Goal: Task Accomplishment & Management: Manage account settings

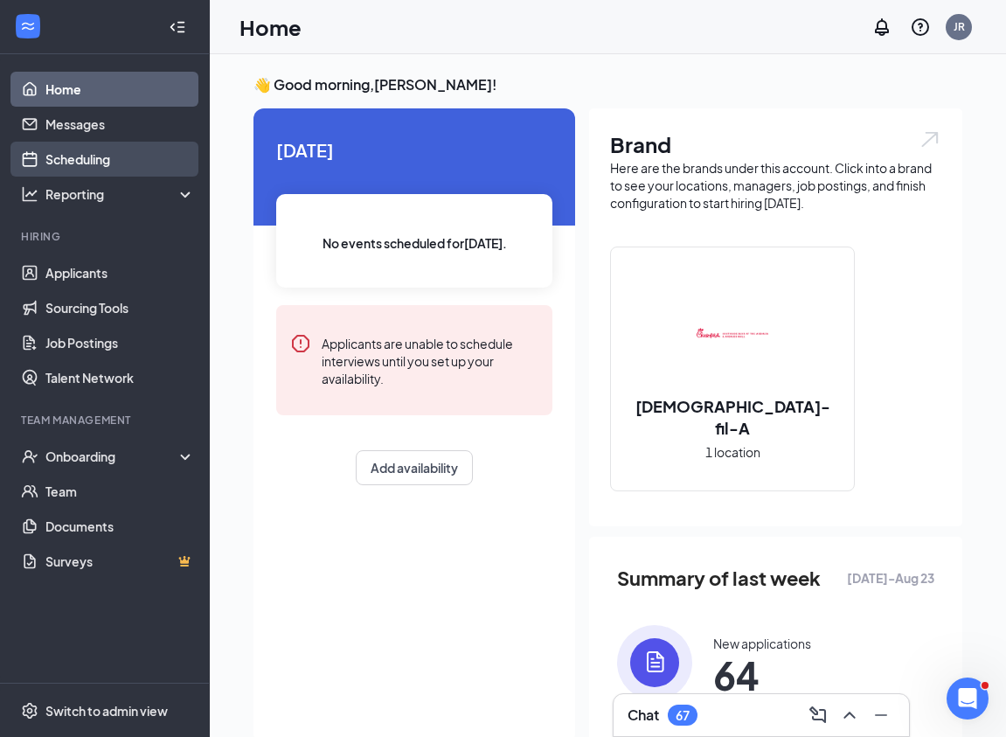
click at [109, 152] on link "Scheduling" at bounding box center [119, 159] width 149 height 35
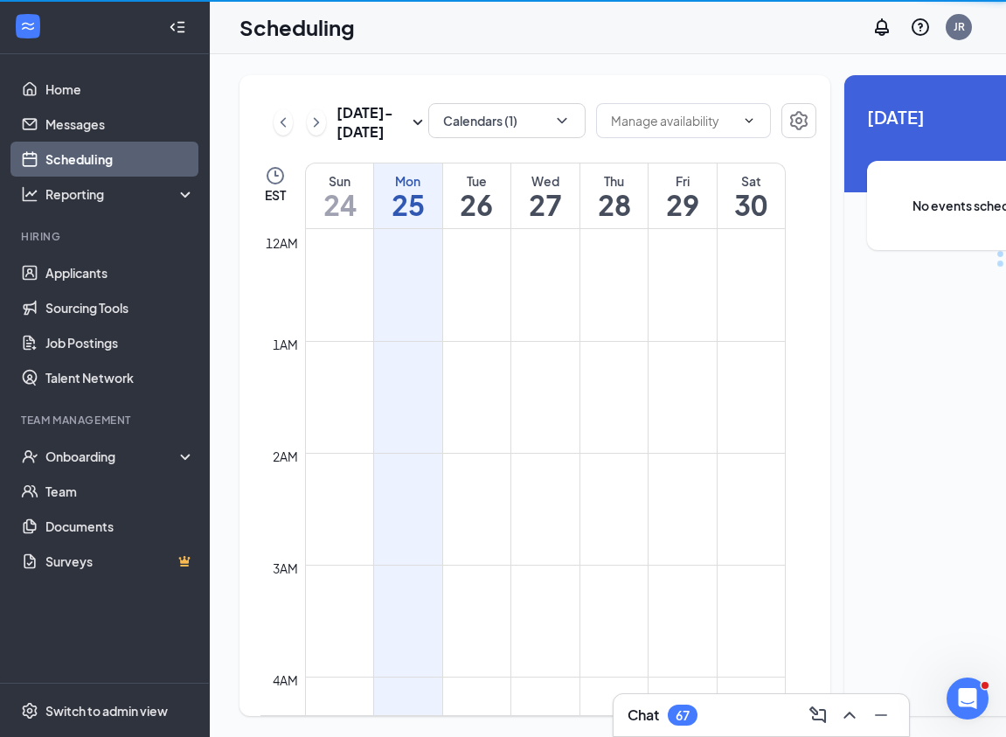
scroll to position [859, 0]
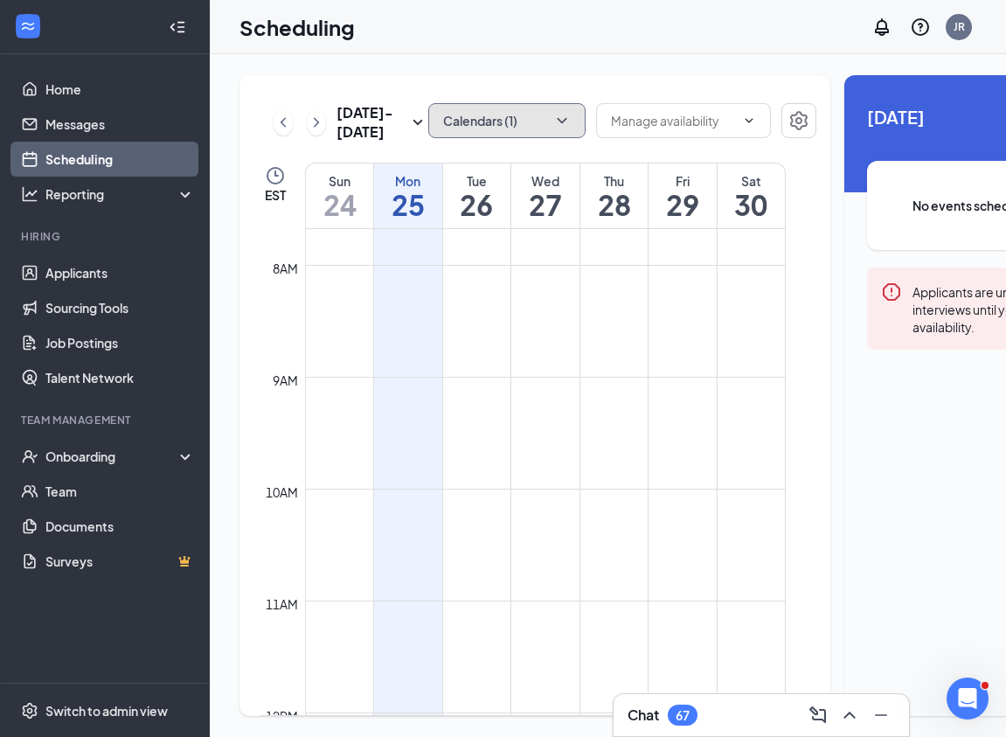
click at [462, 122] on button "Calendars (1)" at bounding box center [506, 120] width 157 height 35
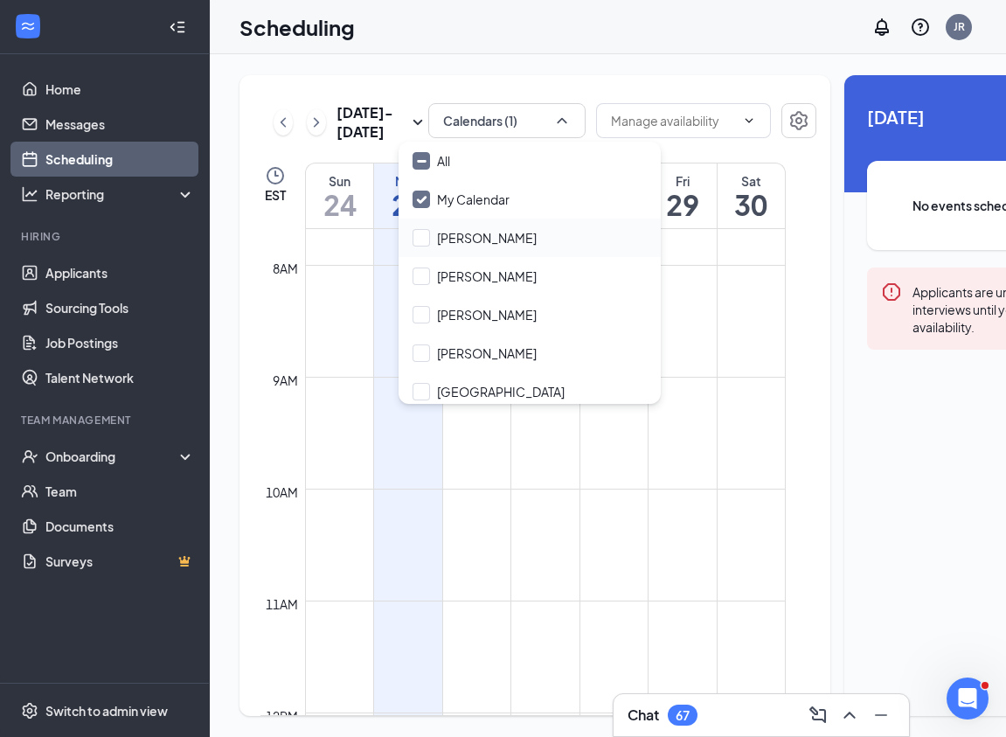
click at [490, 227] on div "[PERSON_NAME]" at bounding box center [529, 237] width 262 height 38
checkbox input "true"
click at [490, 311] on input "[PERSON_NAME]" at bounding box center [474, 314] width 124 height 17
checkbox input "true"
click at [488, 352] on input "[PERSON_NAME]" at bounding box center [474, 352] width 124 height 17
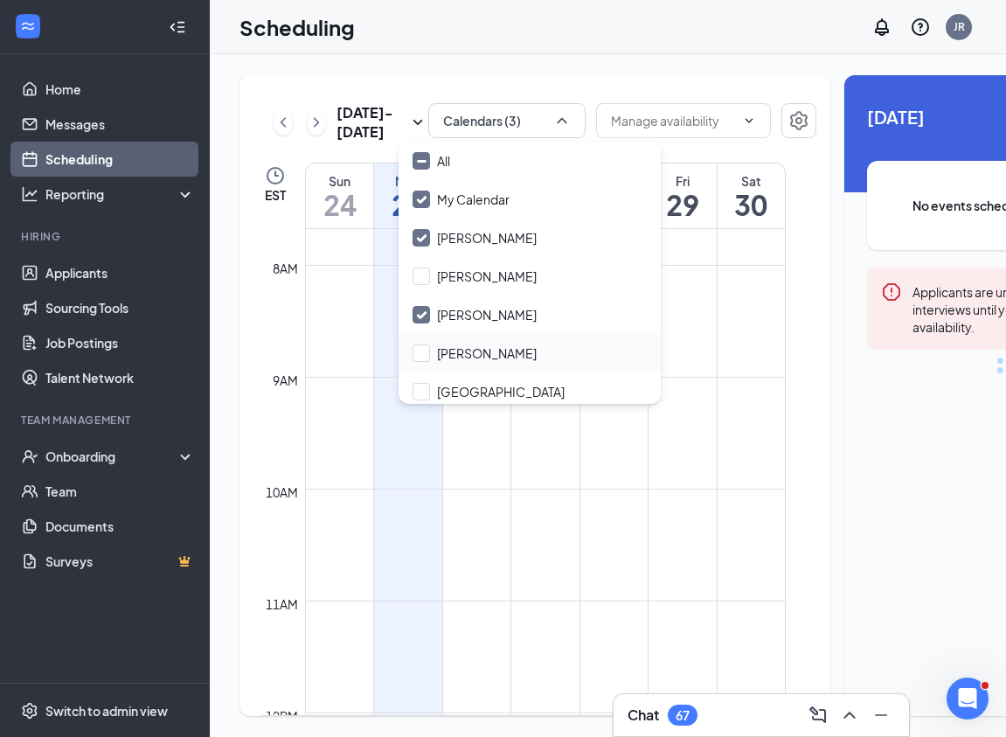
checkbox input "true"
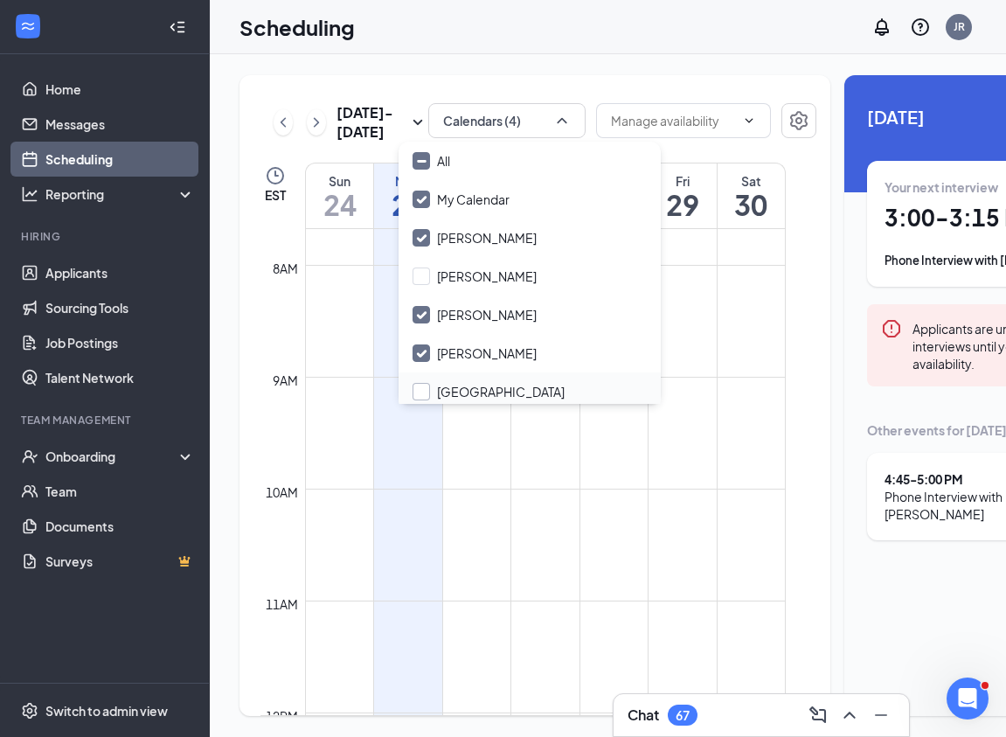
click at [485, 383] on input "[GEOGRAPHIC_DATA]" at bounding box center [488, 391] width 152 height 17
checkbox input "true"
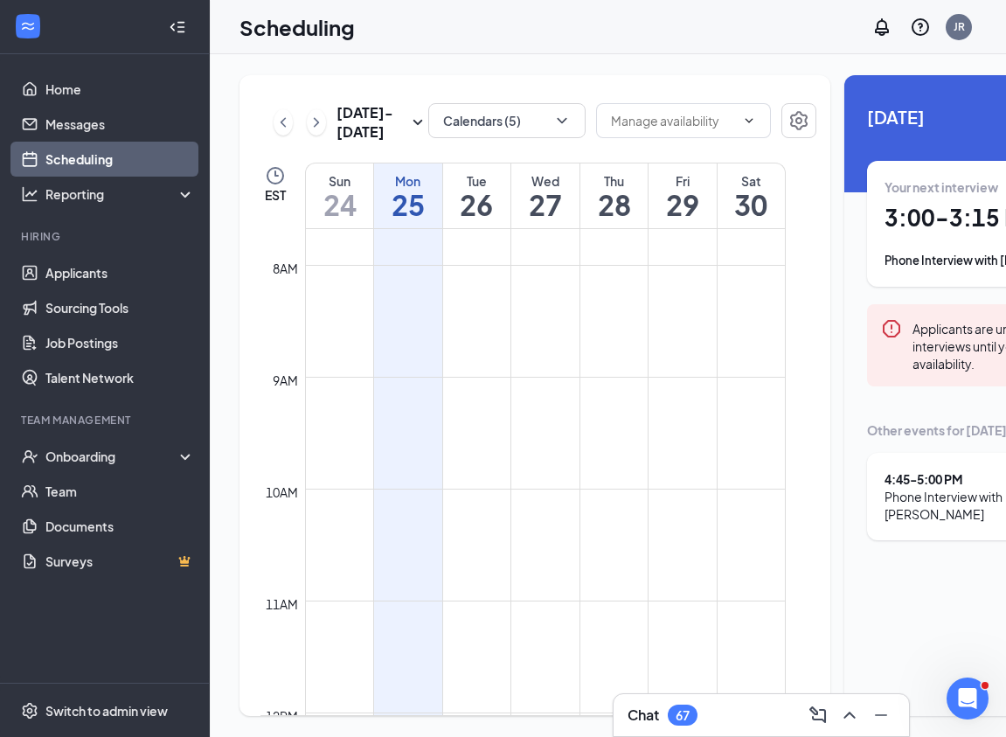
click at [270, 338] on td at bounding box center [282, 324] width 45 height 28
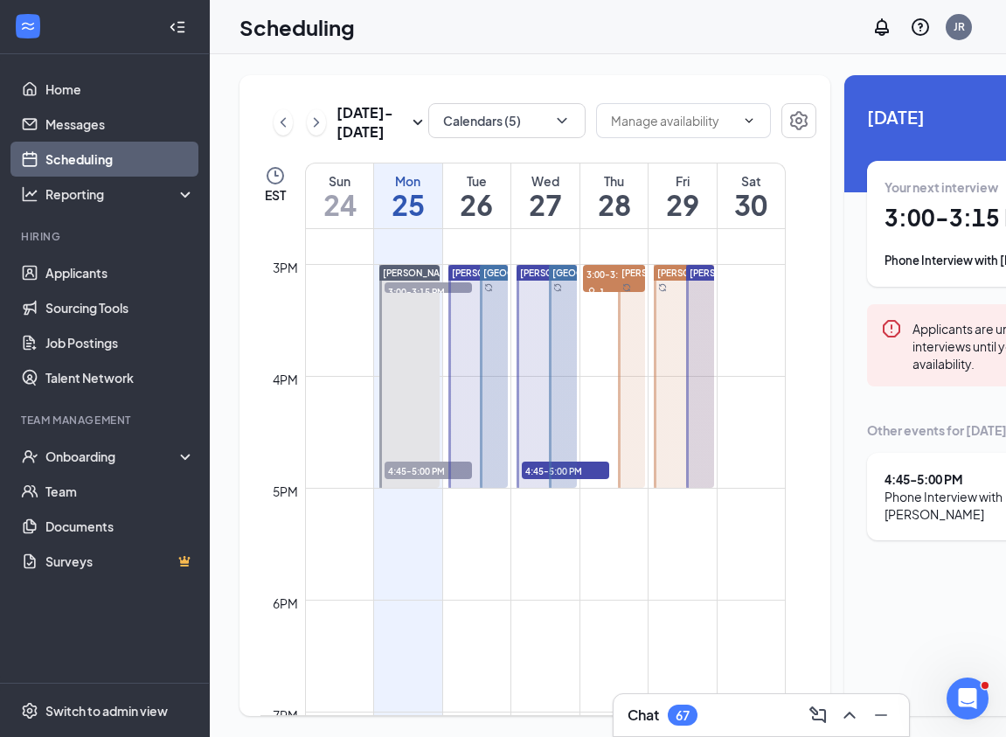
scroll to position [1644, 0]
click at [606, 281] on span "3:00-3:15 PM" at bounding box center [614, 272] width 63 height 17
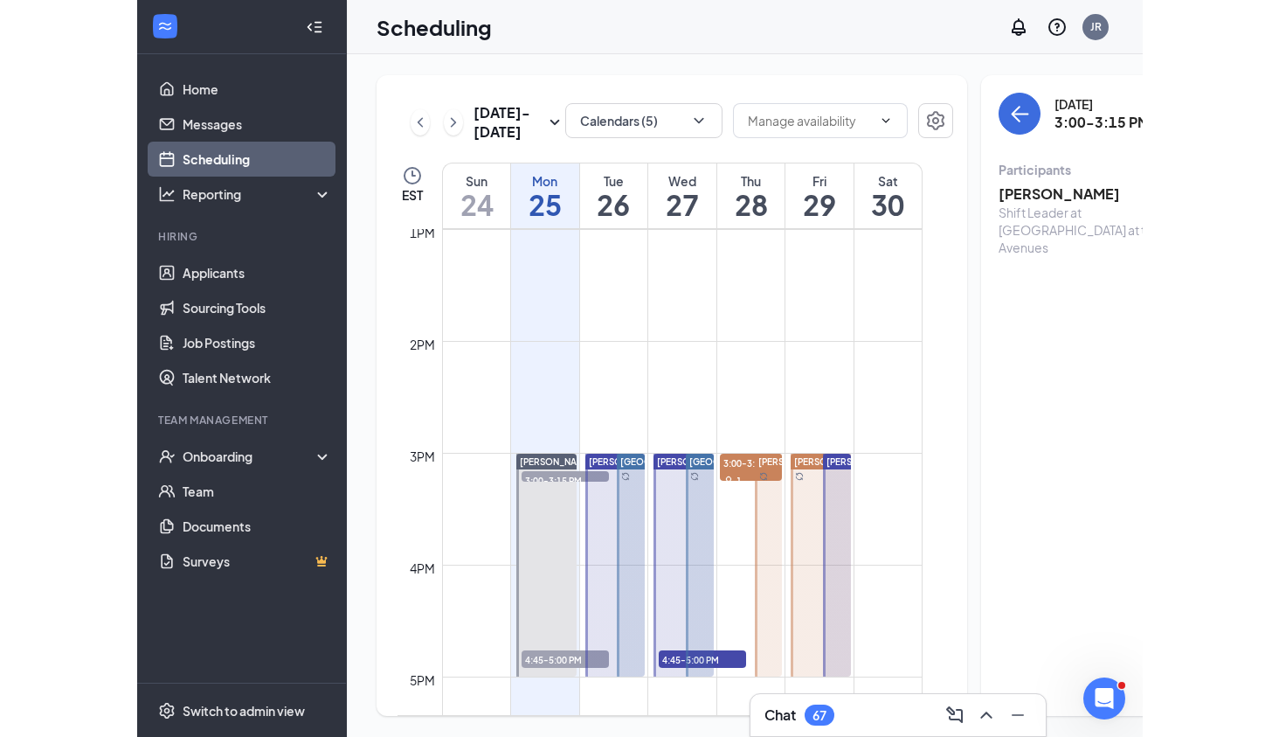
scroll to position [1482, 0]
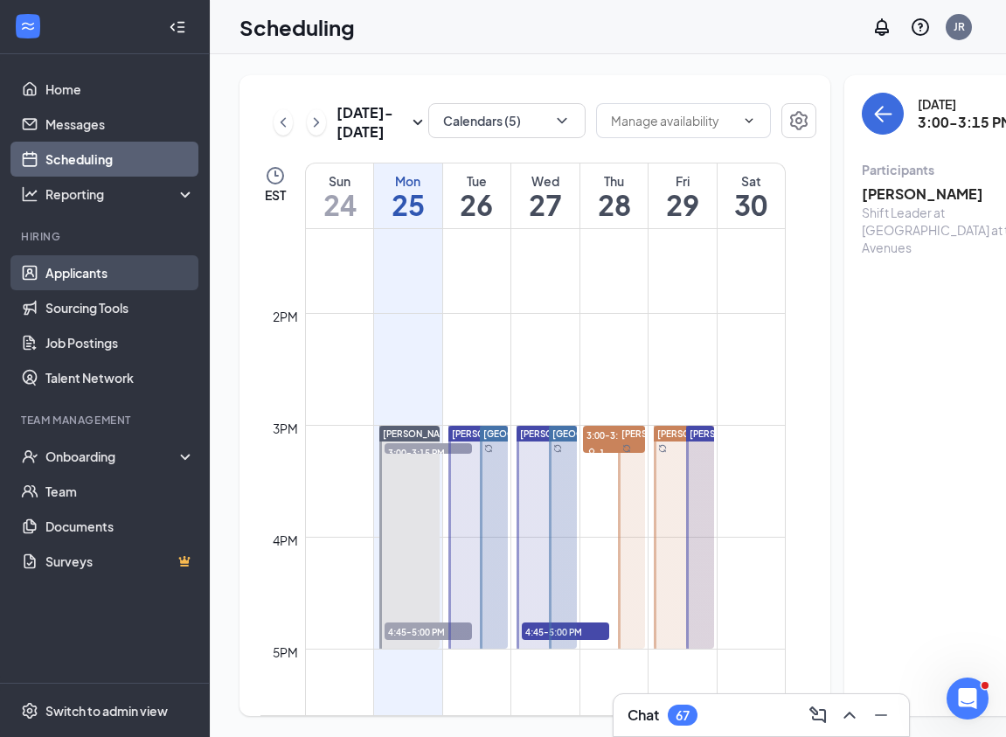
click at [114, 265] on link "Applicants" at bounding box center [119, 272] width 149 height 35
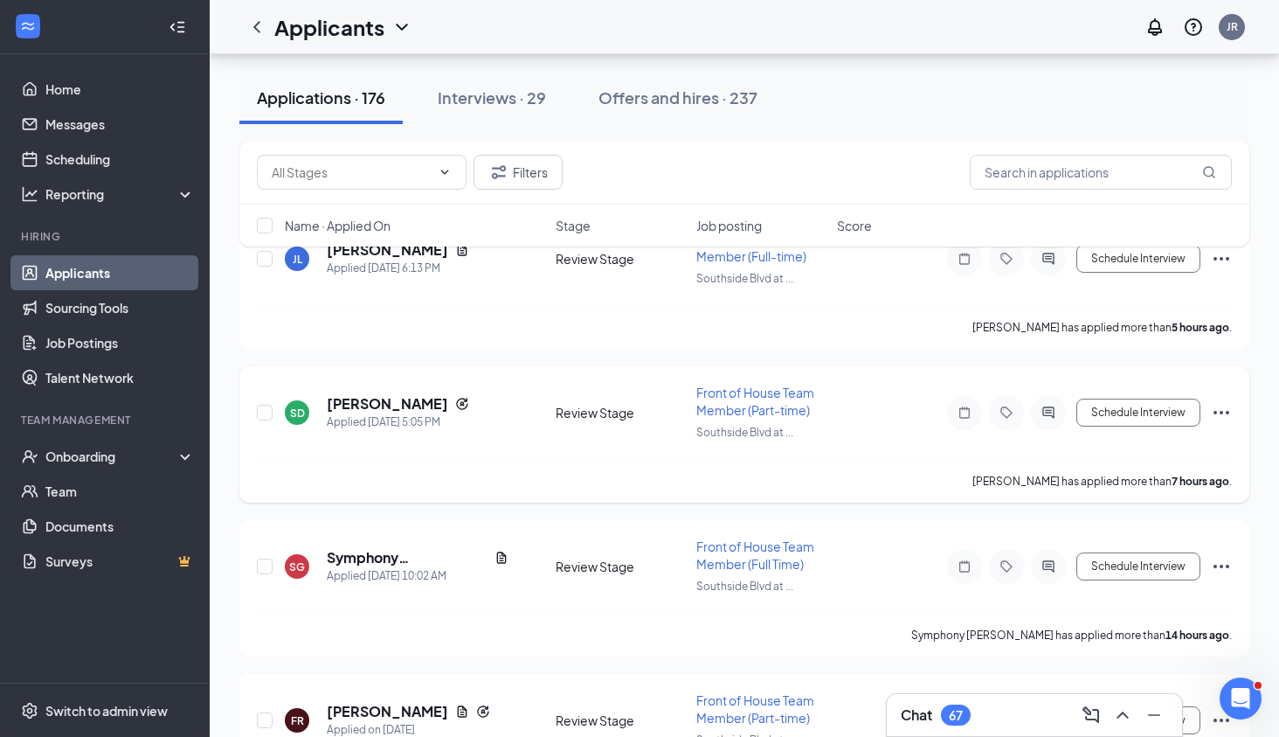
scroll to position [211, 0]
click at [405, 399] on h5 "[PERSON_NAME]" at bounding box center [387, 402] width 121 height 19
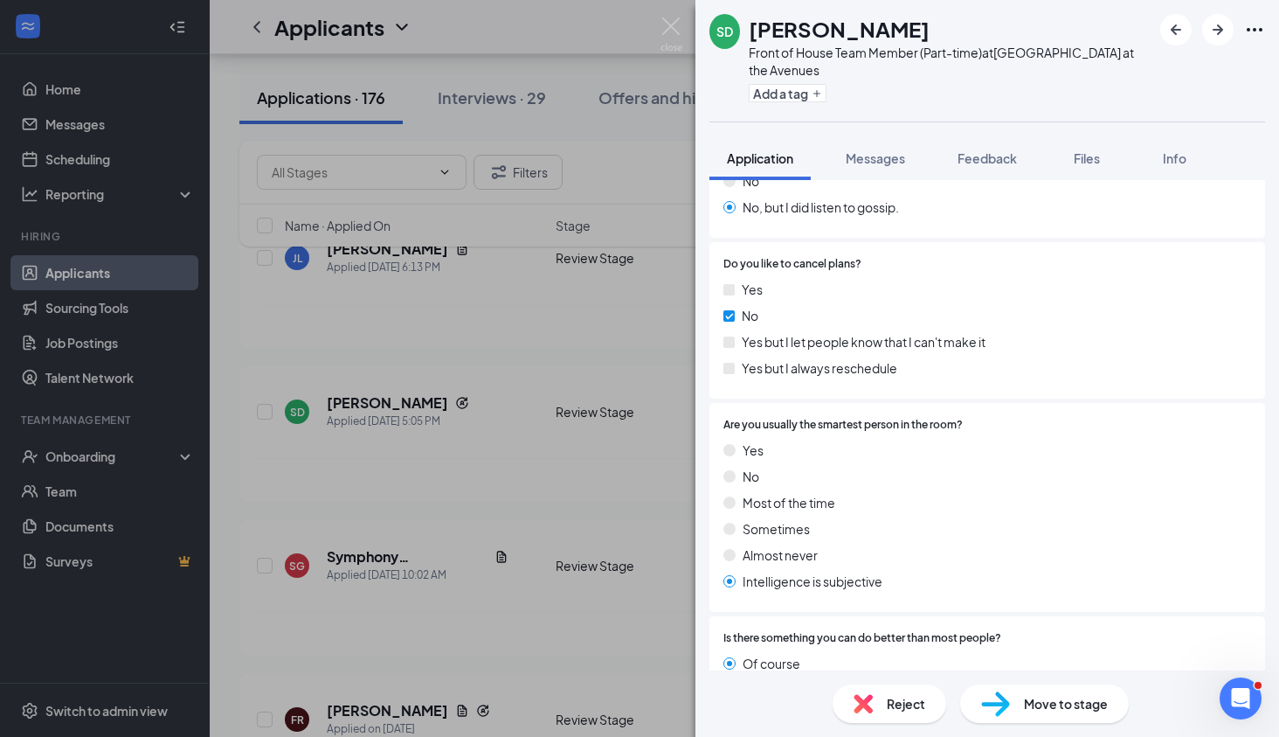
scroll to position [7398, 0]
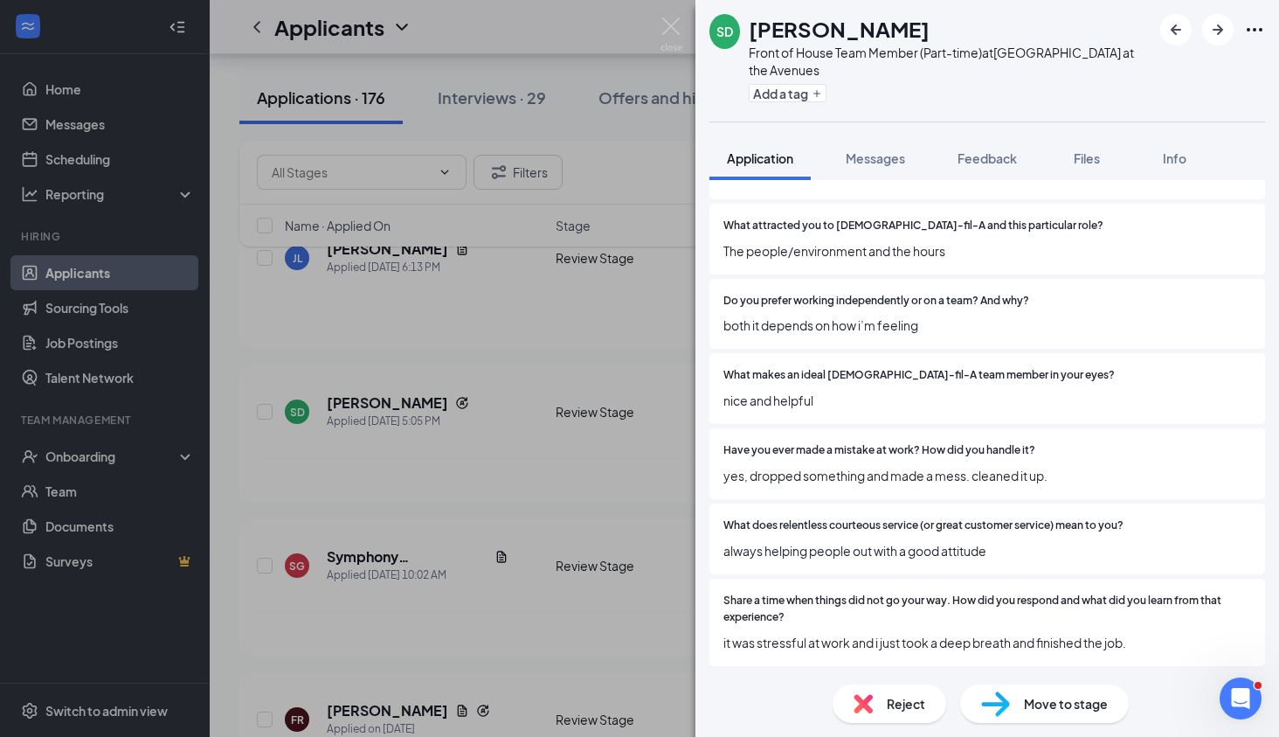
click at [519, 467] on div "SD [PERSON_NAME] Front of House Team Member (Part-time) at [GEOGRAPHIC_DATA] at…" at bounding box center [639, 368] width 1279 height 737
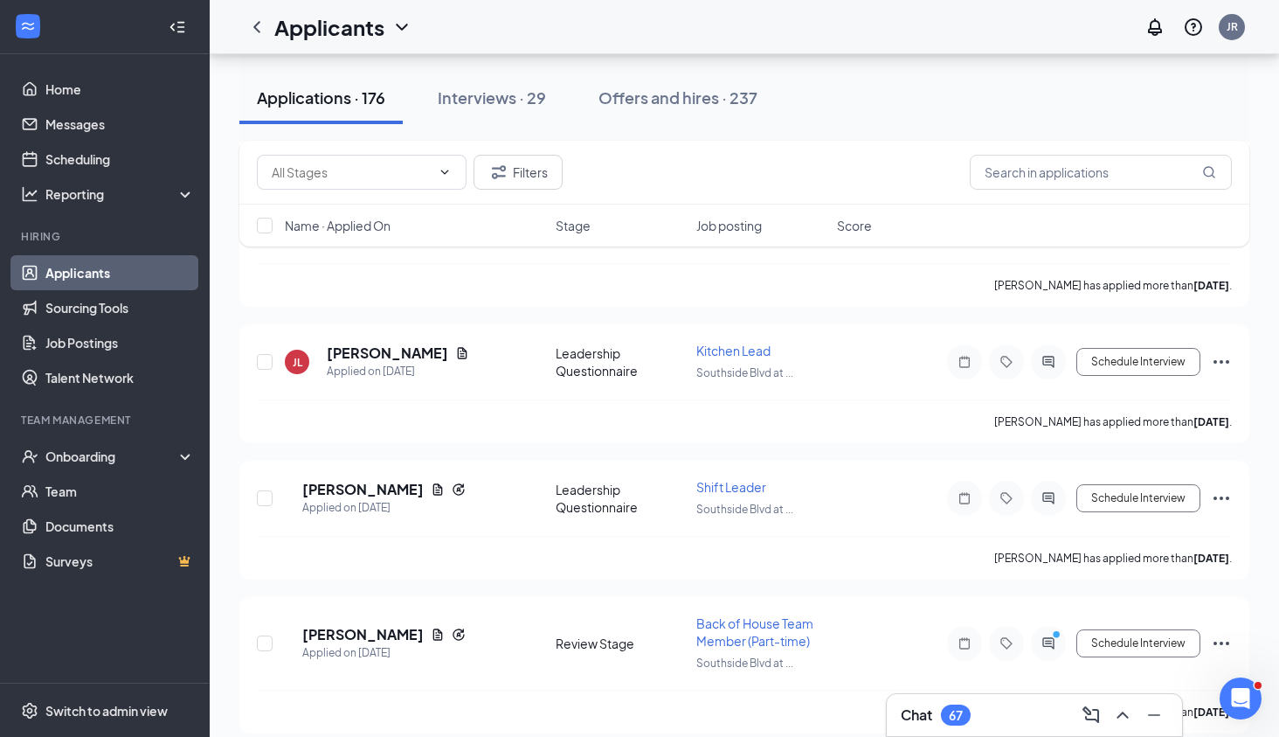
scroll to position [3297, 0]
